Goal: Information Seeking & Learning: Learn about a topic

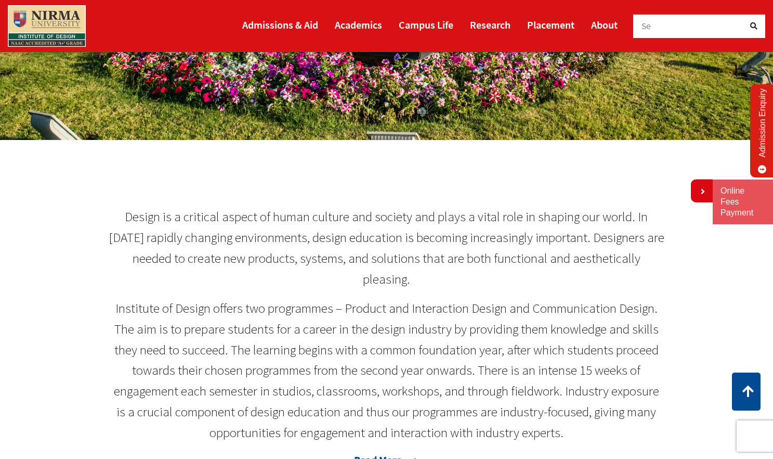
scroll to position [337, 0]
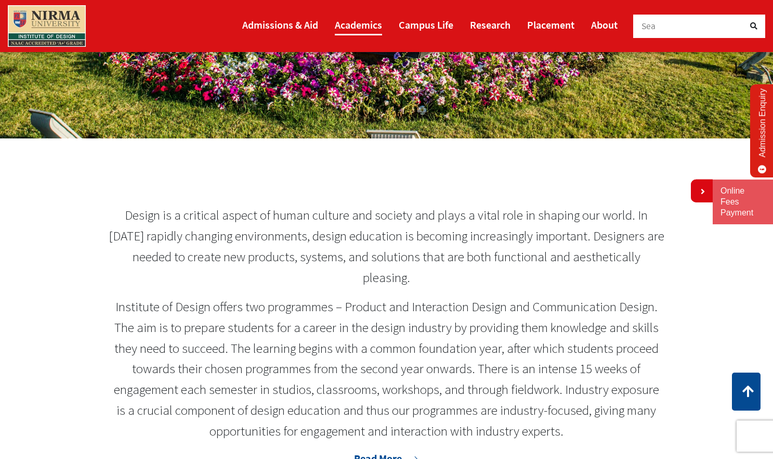
click at [362, 22] on link "Academics" at bounding box center [358, 24] width 47 height 21
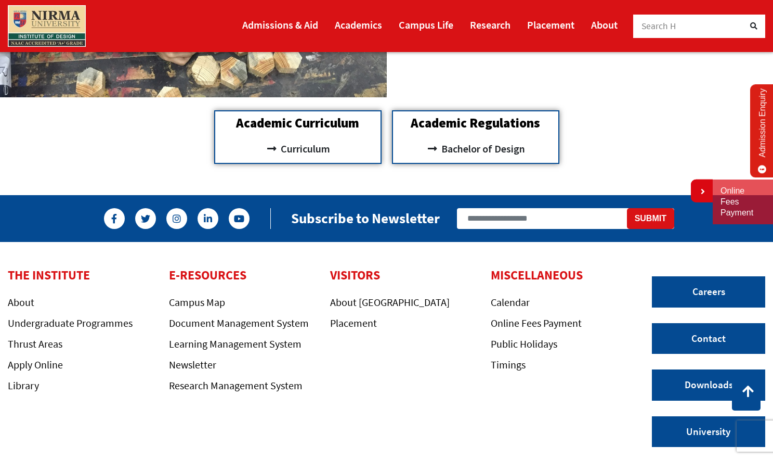
scroll to position [972, 0]
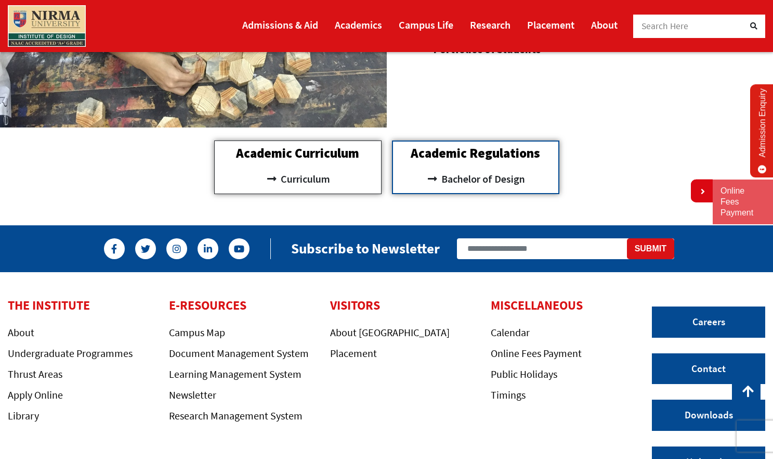
click at [333, 163] on div "Academic Curriculum Curriculum" at bounding box center [297, 167] width 167 height 54
click at [332, 154] on h2 "Academic Curriculum" at bounding box center [298, 153] width 156 height 13
click at [332, 155] on h2 "Academic Curriculum" at bounding box center [298, 153] width 156 height 13
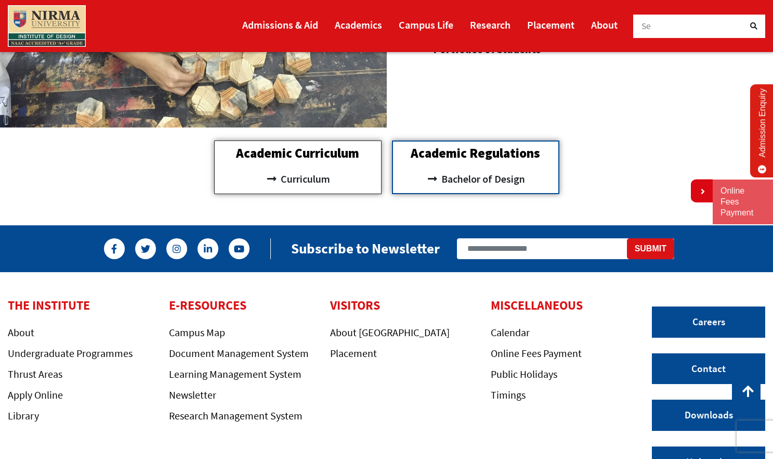
click at [332, 155] on h2 "Academic Curriculum" at bounding box center [298, 153] width 156 height 13
click at [331, 155] on h2 "Academic Curriculum" at bounding box center [298, 153] width 156 height 13
click at [312, 179] on span "Curriculum" at bounding box center [304, 179] width 52 height 18
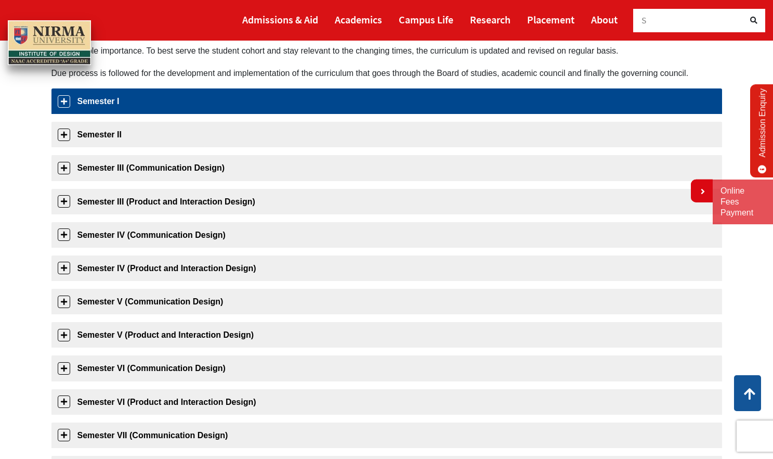
scroll to position [118, 0]
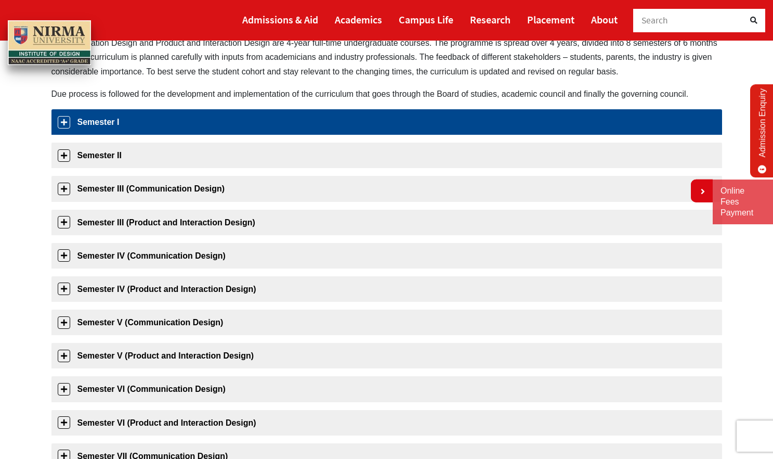
click at [153, 118] on link "Semester I" at bounding box center [386, 121] width 671 height 25
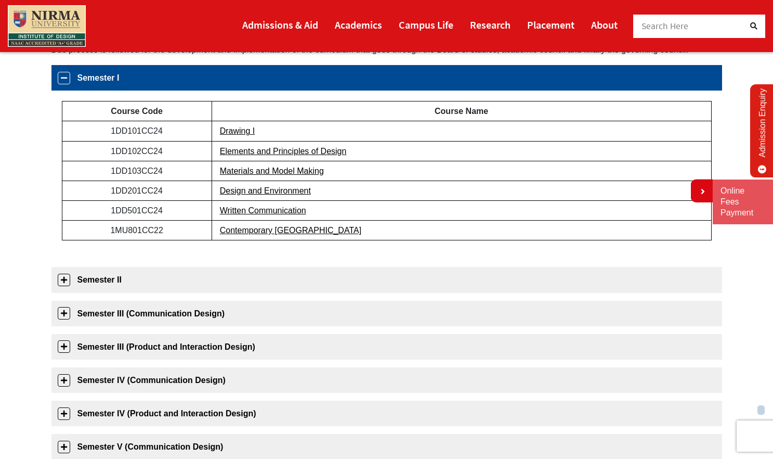
scroll to position [164, 0]
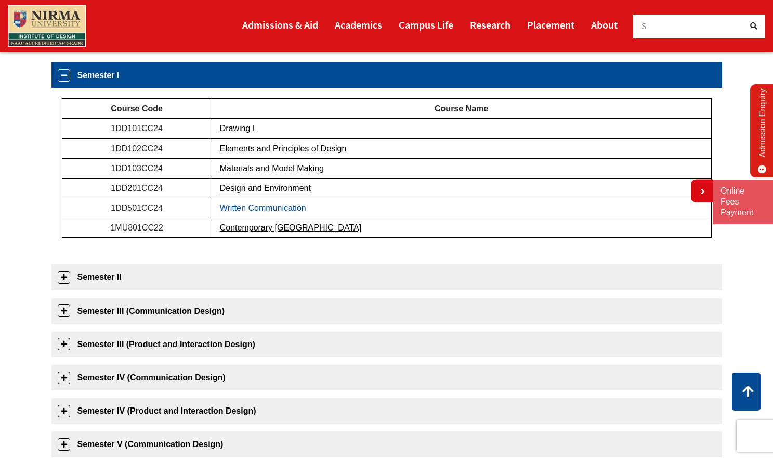
click at [271, 205] on link "Written Communication" at bounding box center [263, 207] width 86 height 9
